Goal: Information Seeking & Learning: Learn about a topic

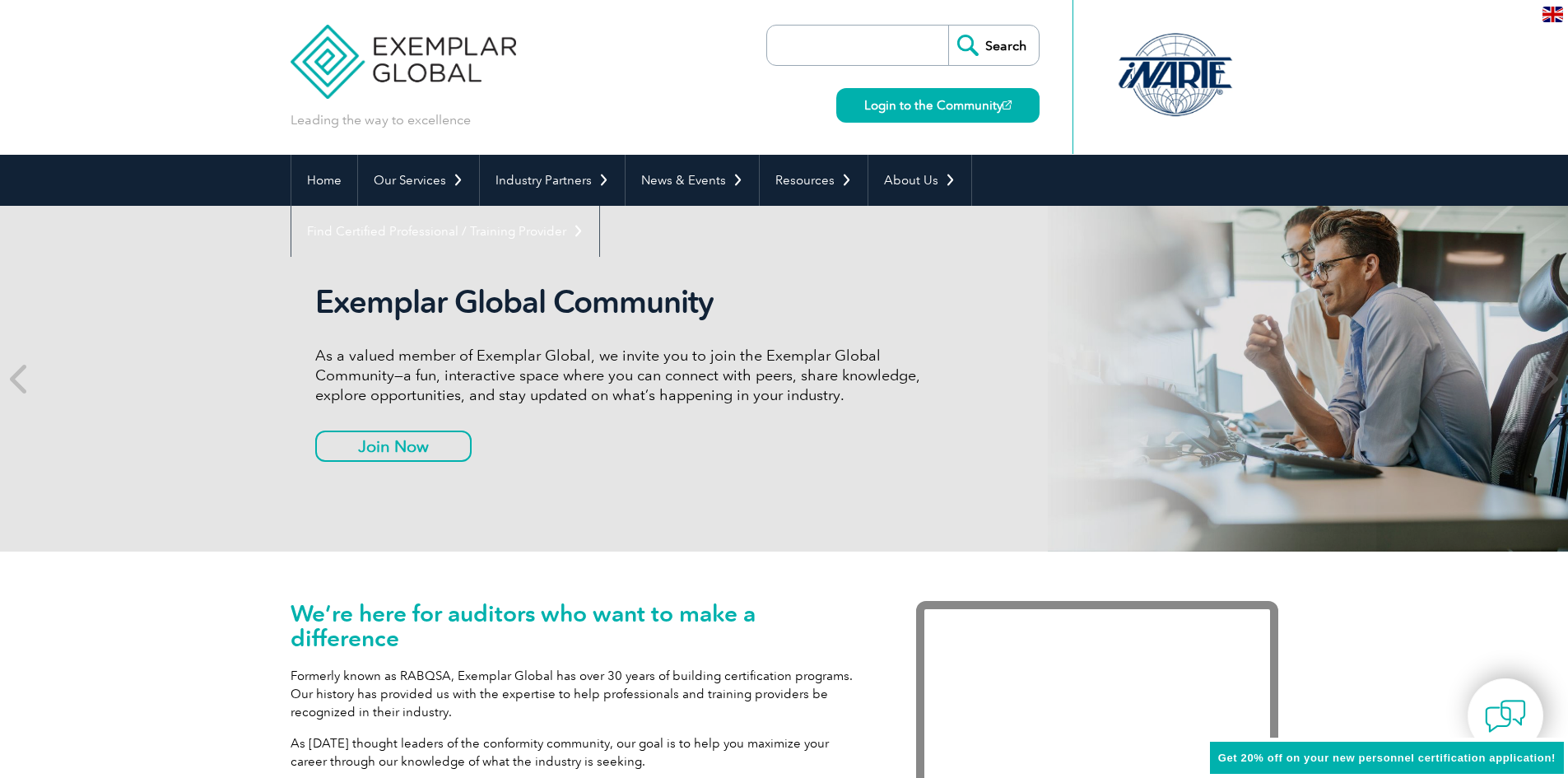
click at [145, 333] on div "Exemplar Global Community As a valued member of Exemplar Global, we invite you …" at bounding box center [784, 378] width 1568 height 346
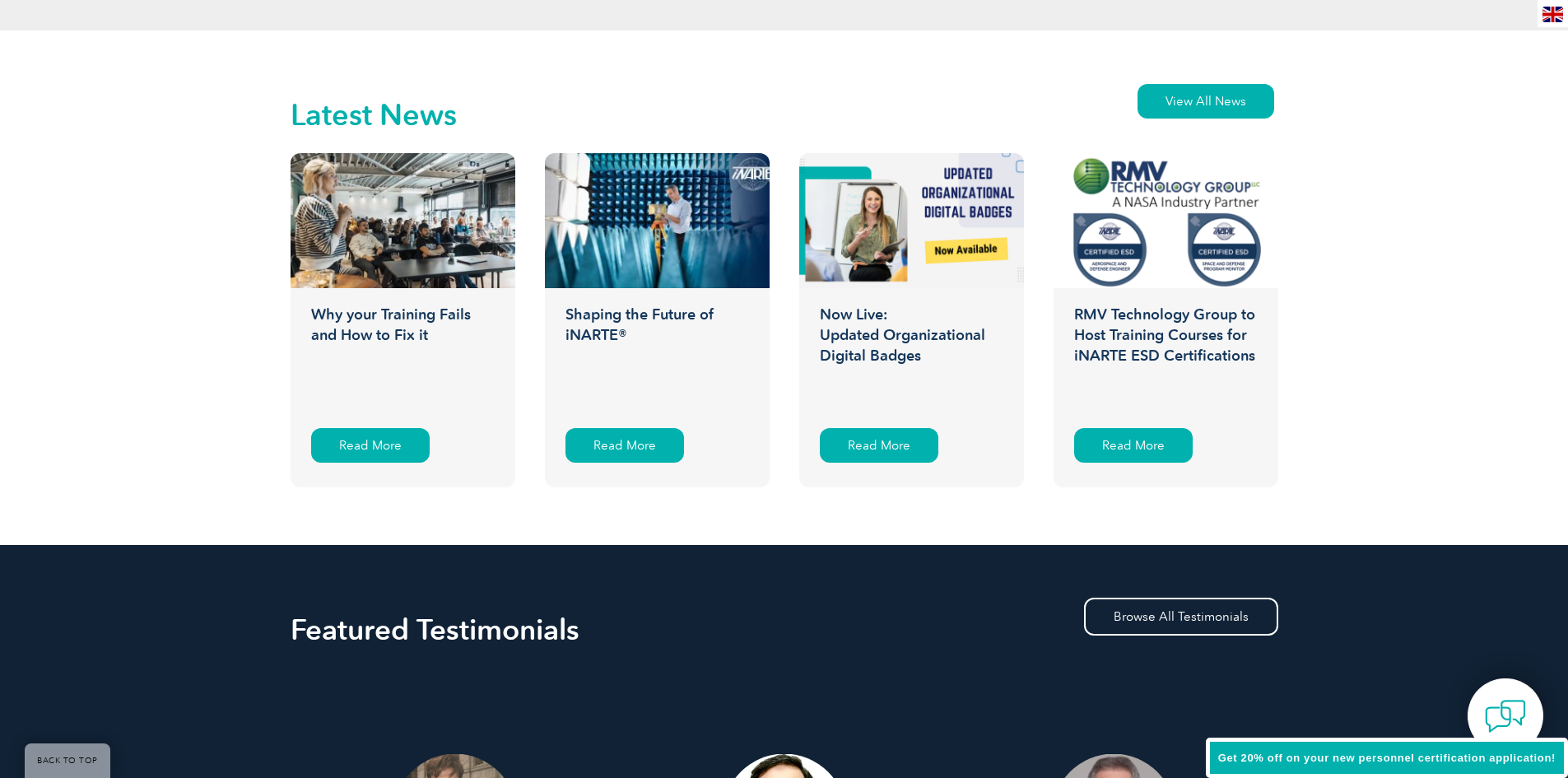
scroll to position [2552, 0]
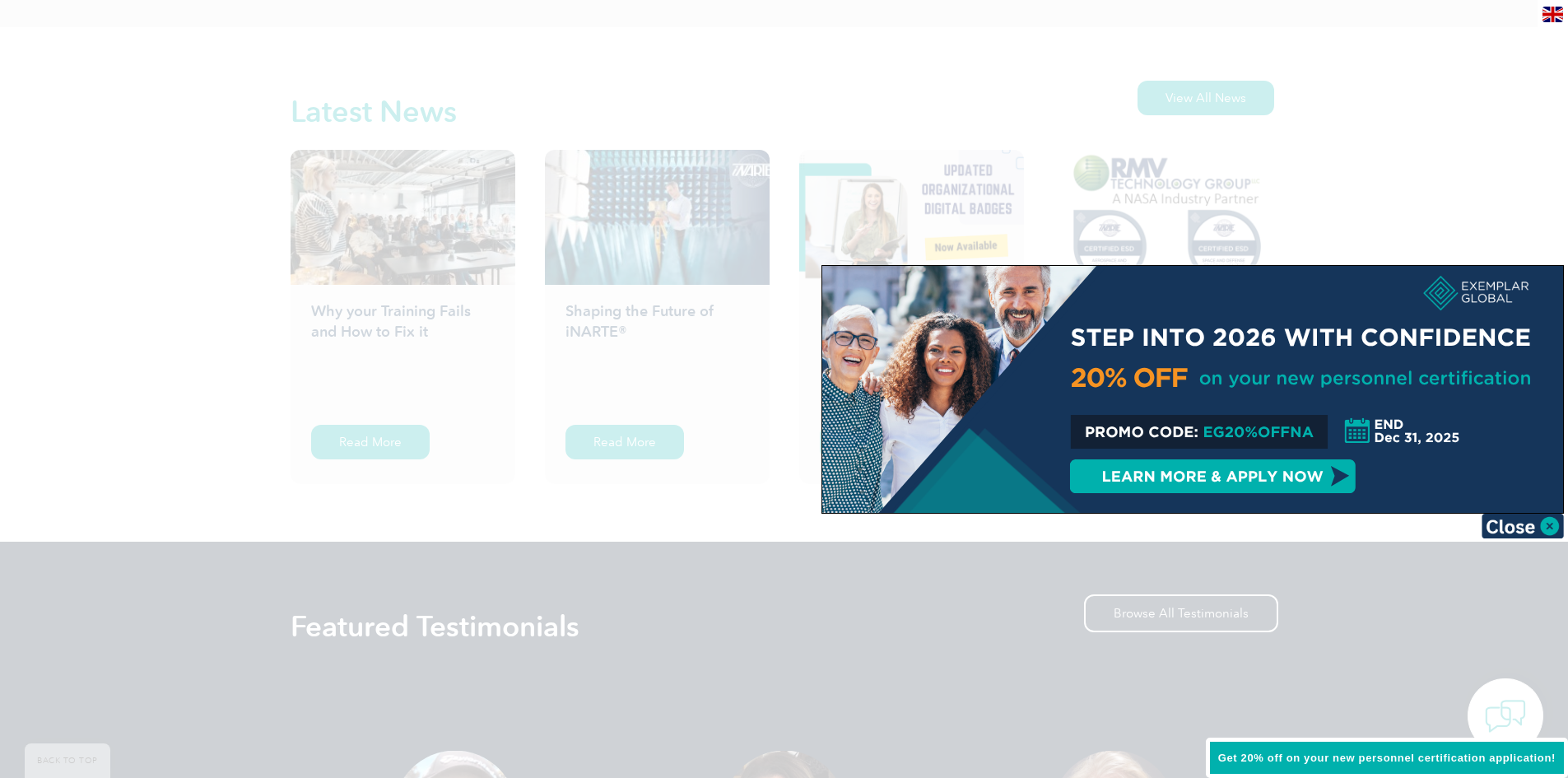
click at [142, 368] on div at bounding box center [784, 389] width 1568 height 778
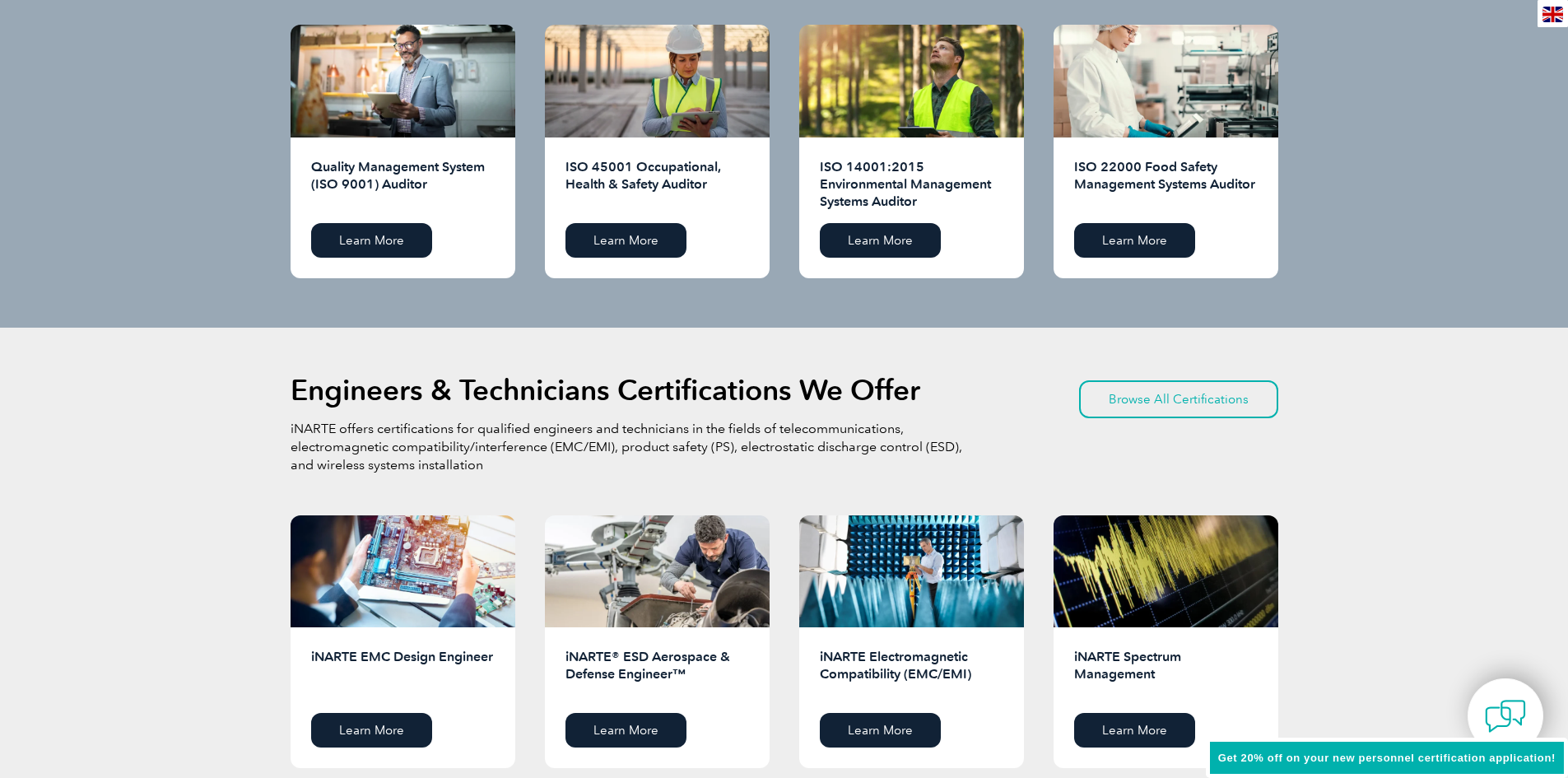
scroll to position [0, 0]
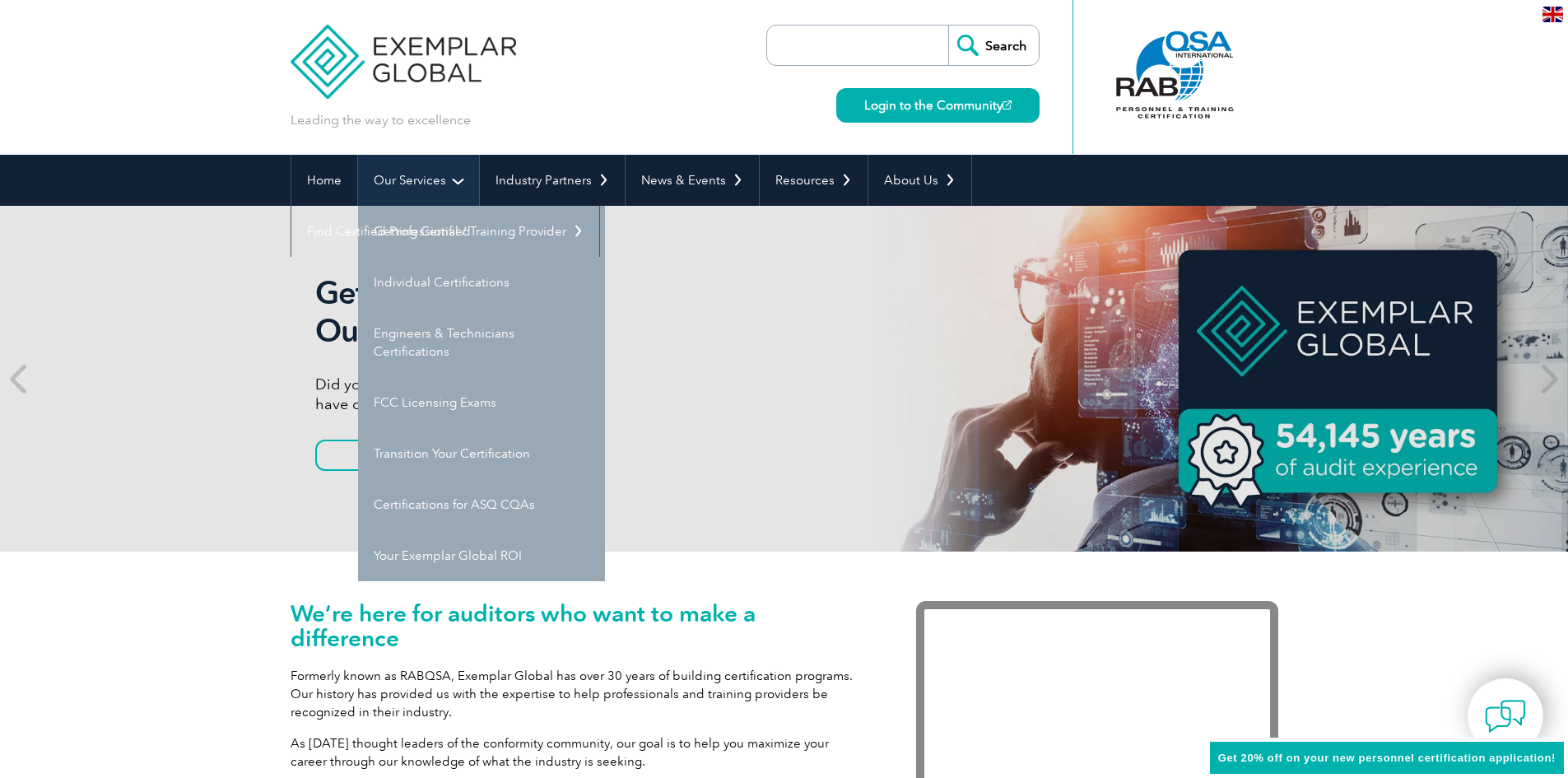
click at [429, 168] on link "Our Services" at bounding box center [418, 180] width 121 height 51
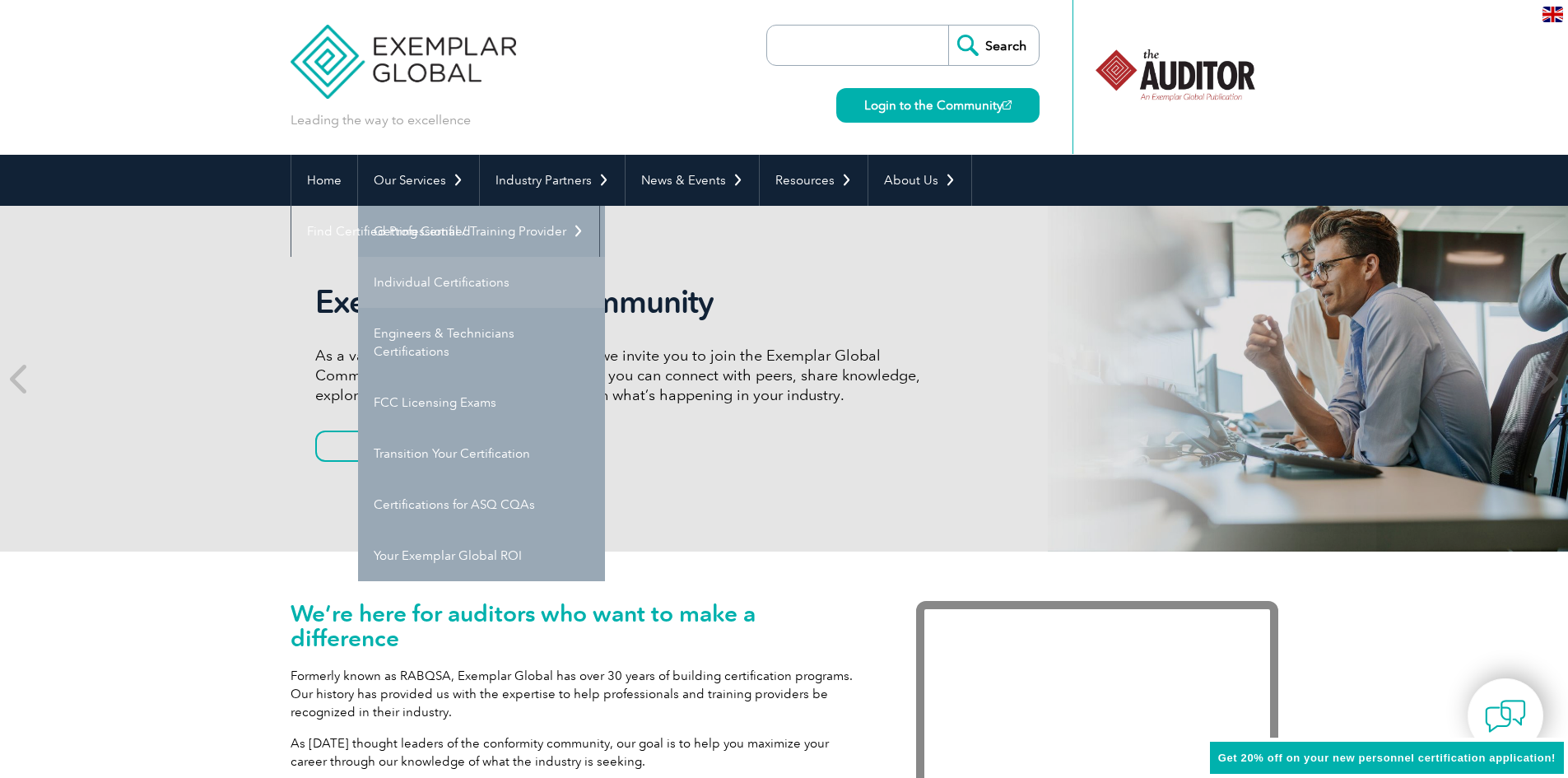
click at [426, 273] on link "Individual Certifications" at bounding box center [482, 282] width 247 height 51
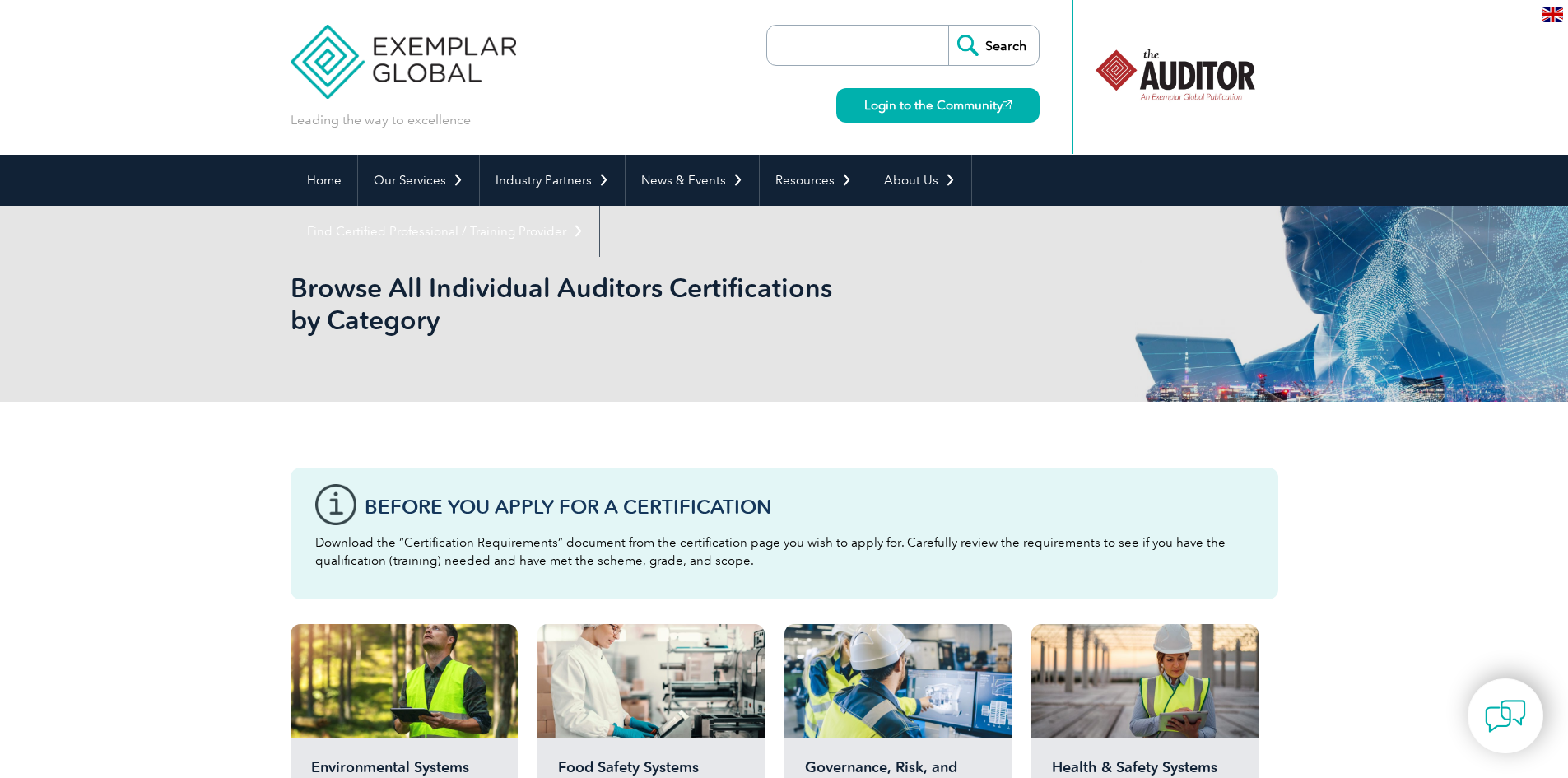
drag, startPoint x: 1148, startPoint y: 80, endPoint x: 1310, endPoint y: 95, distance: 162.7
click at [1310, 95] on header "Leading the way to excellence Search" at bounding box center [784, 77] width 1568 height 154
drag, startPoint x: 1175, startPoint y: 92, endPoint x: 1250, endPoint y: 101, distance: 75.5
click at [1228, 98] on div at bounding box center [1204, 75] width 164 height 91
drag, startPoint x: 1183, startPoint y: 80, endPoint x: 1286, endPoint y: 85, distance: 103.1
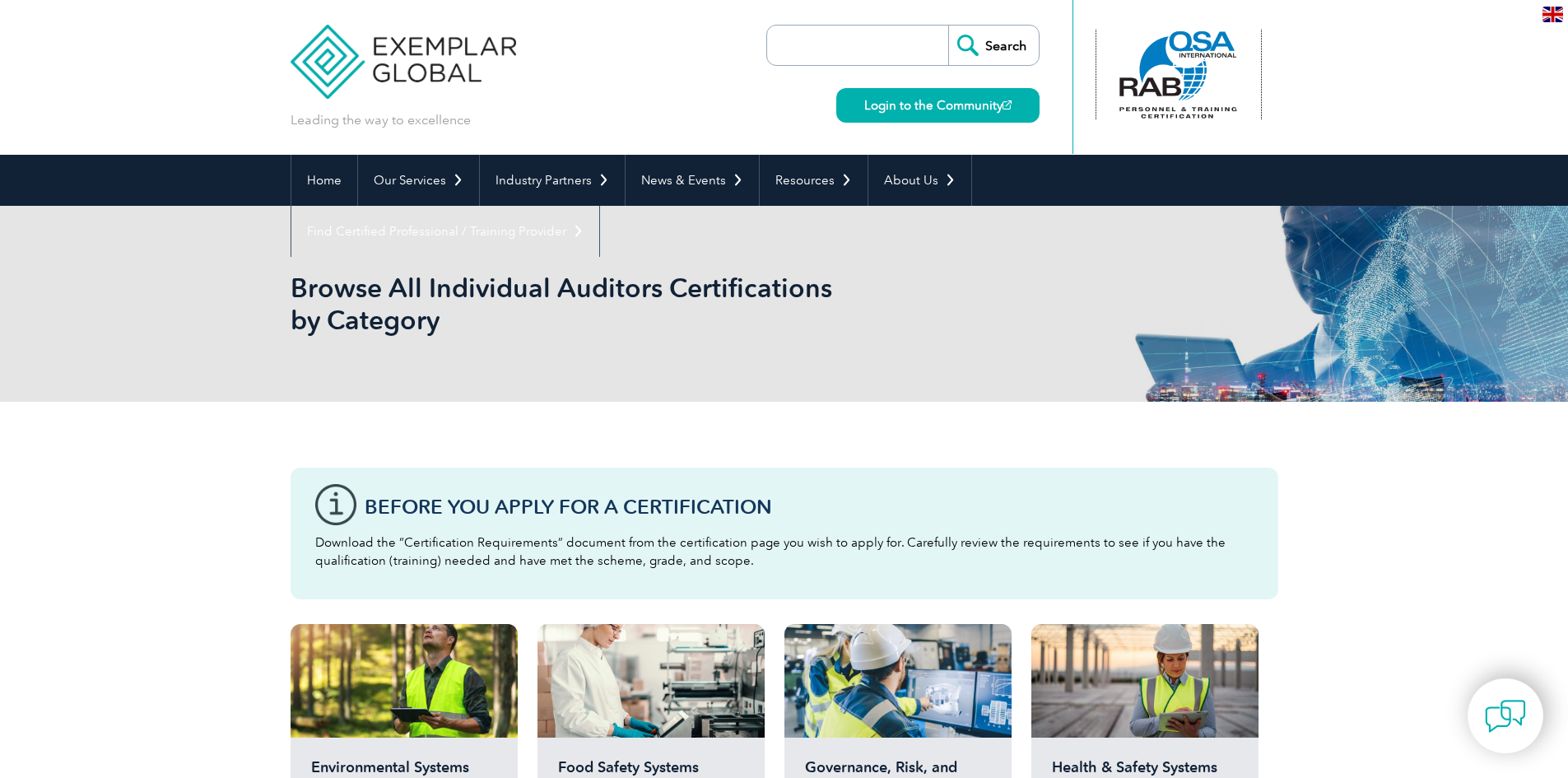
click at [1239, 84] on div at bounding box center [1178, 75] width 164 height 91
drag, startPoint x: 1124, startPoint y: 71, endPoint x: 1320, endPoint y: 95, distance: 197.5
click at [1218, 79] on div at bounding box center [1179, 75] width 164 height 91
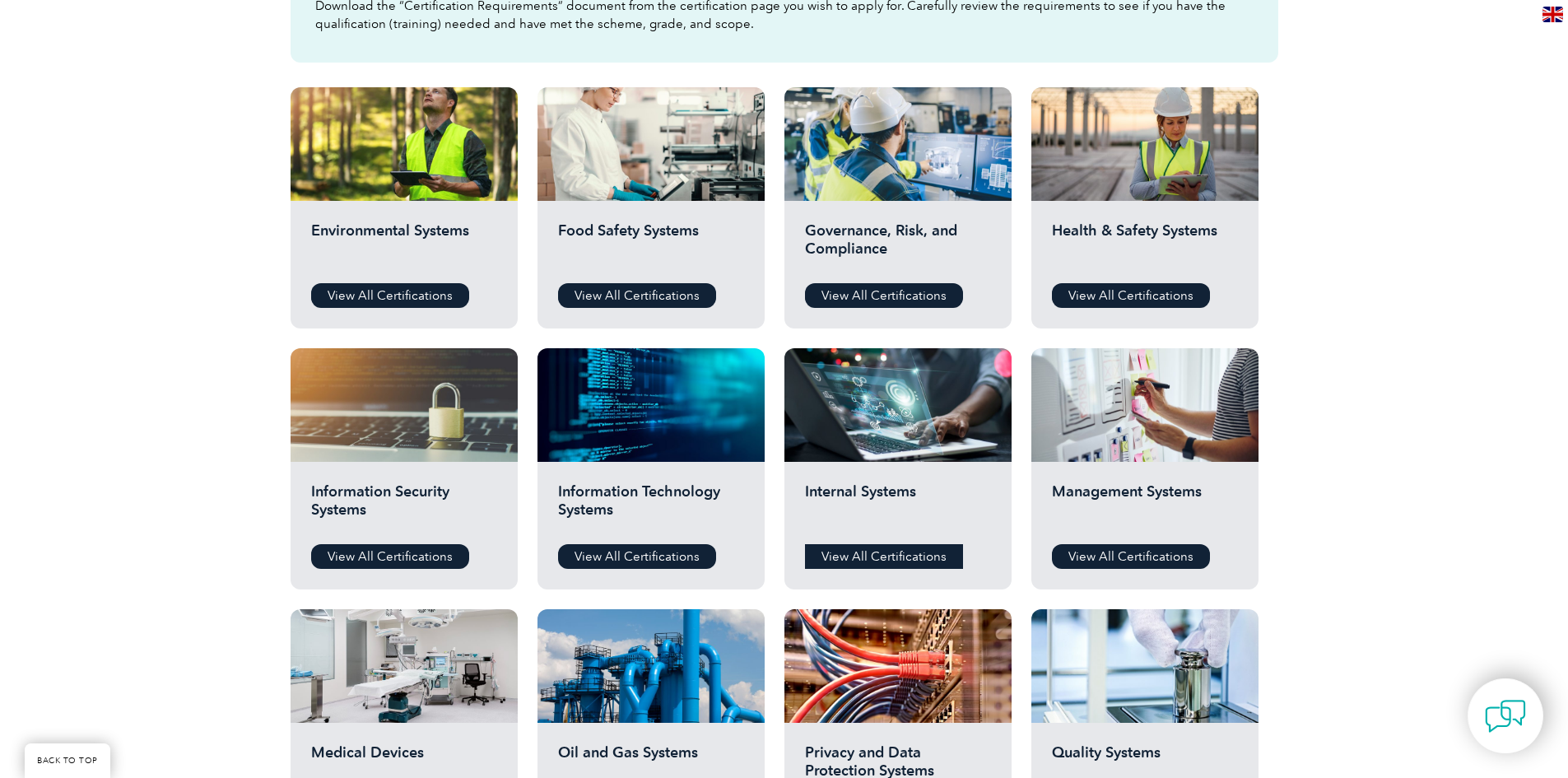
scroll to position [659, 0]
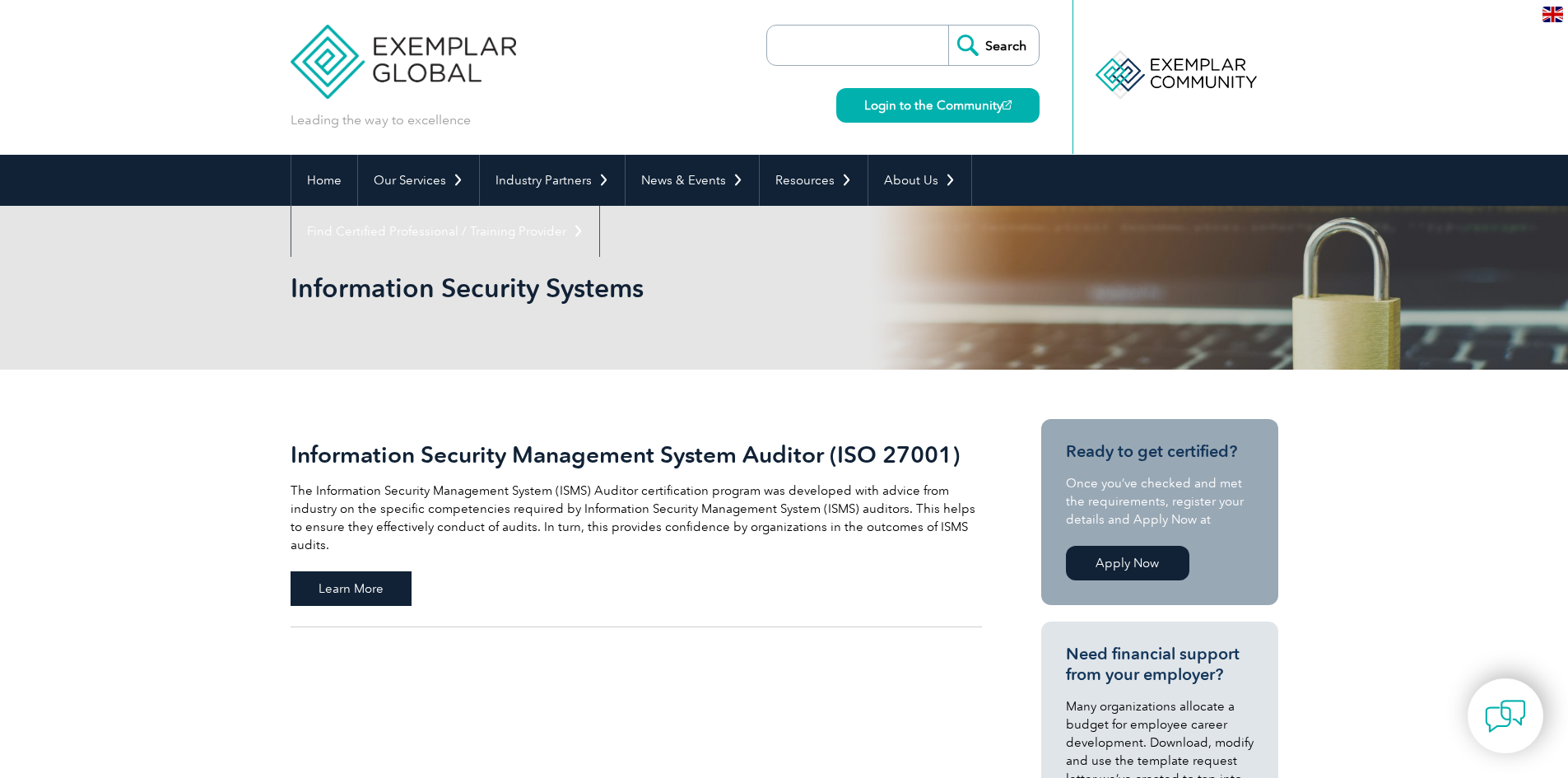
click at [380, 575] on span "Learn More" at bounding box center [350, 588] width 121 height 34
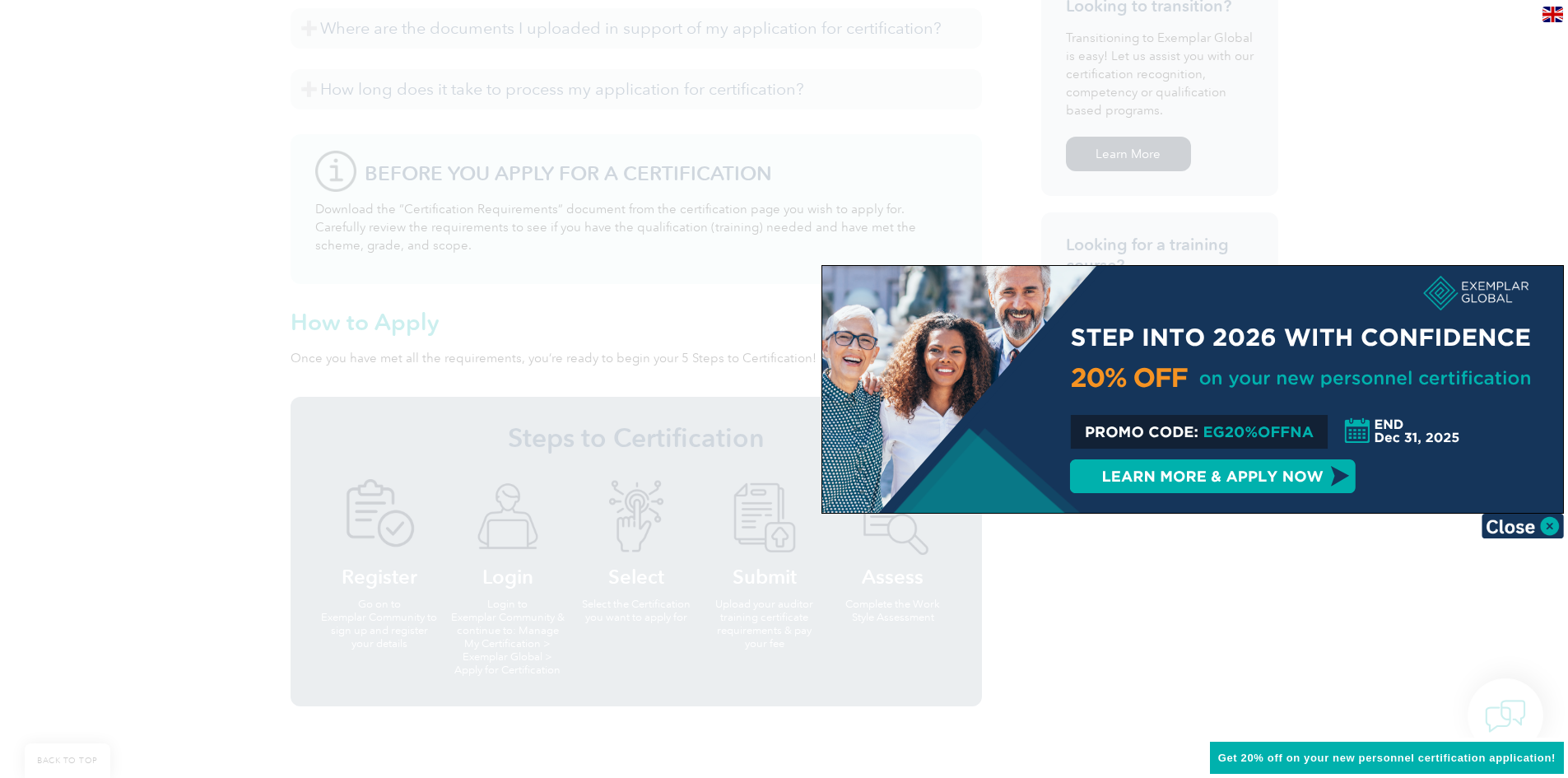
scroll to position [1153, 0]
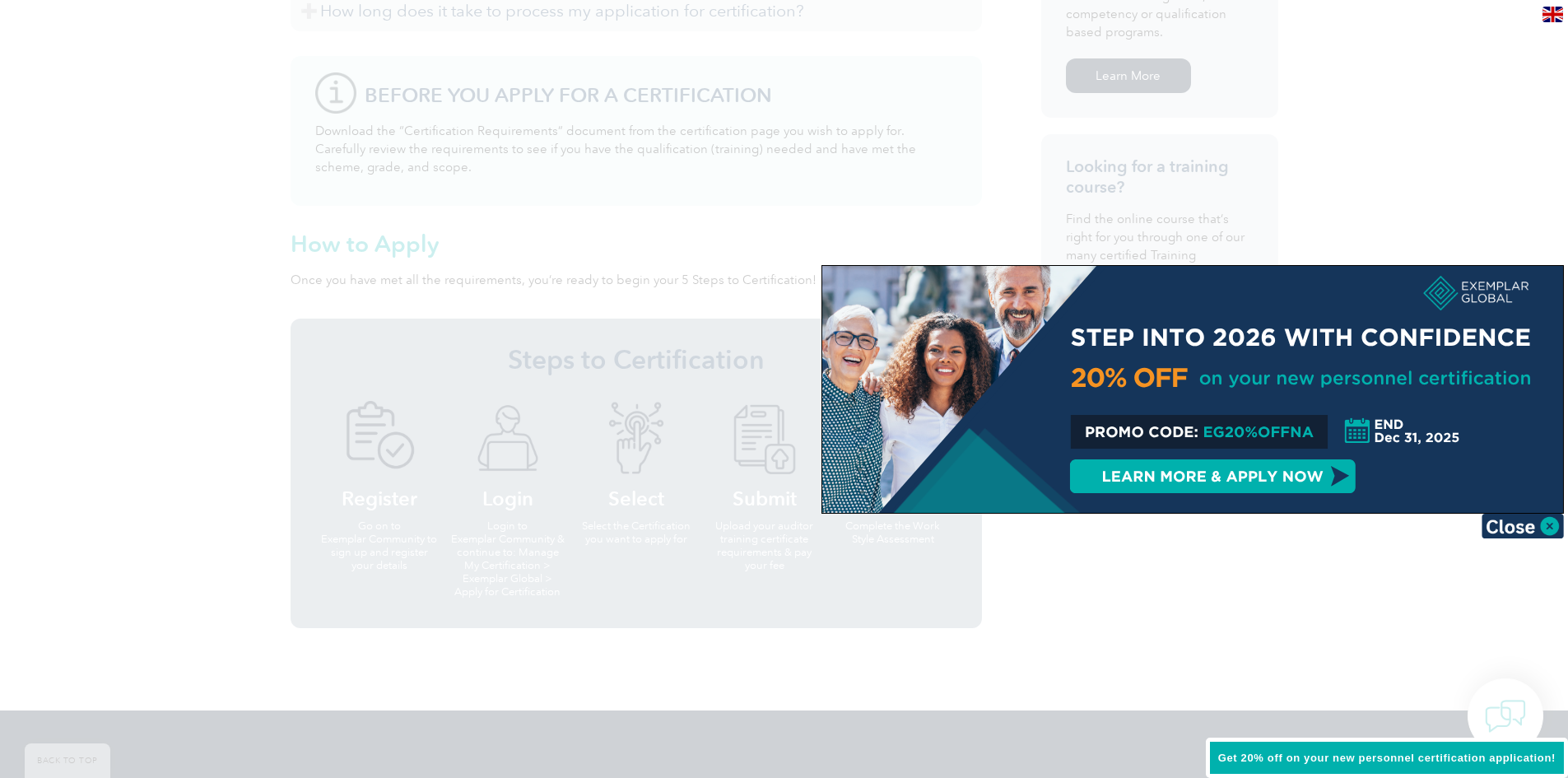
click at [179, 459] on div at bounding box center [784, 389] width 1568 height 778
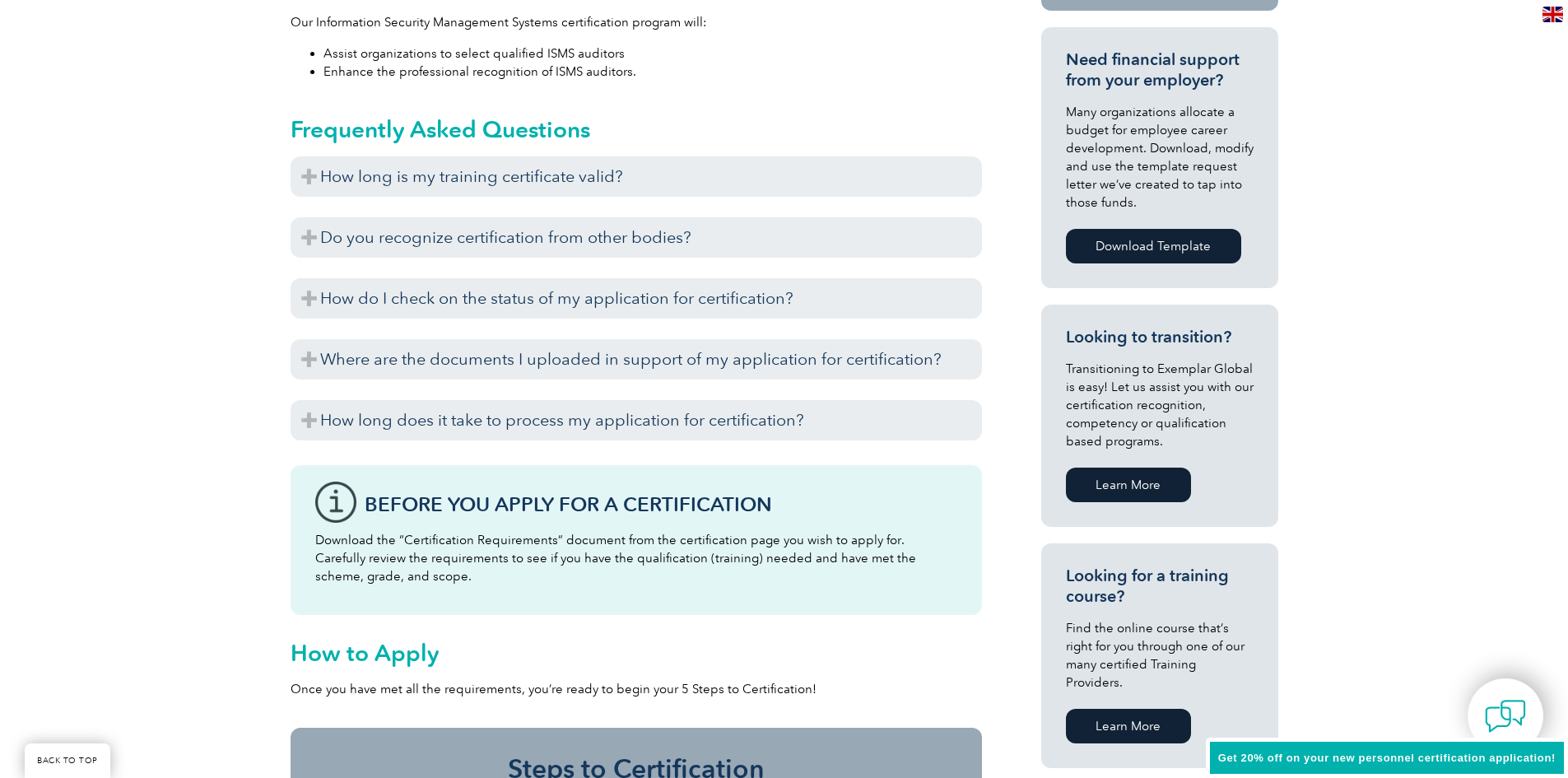
scroll to position [741, 0]
